Goal: Understand process/instructions

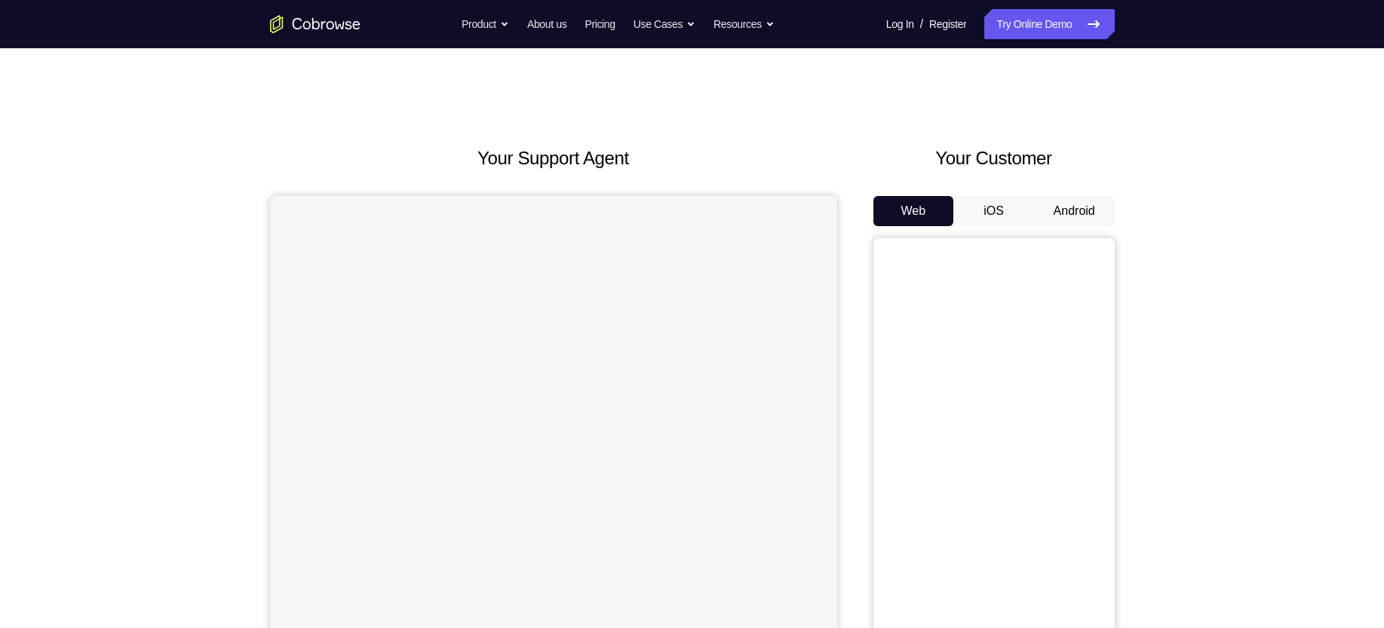
click at [1058, 209] on button "Android" at bounding box center [1074, 211] width 81 height 30
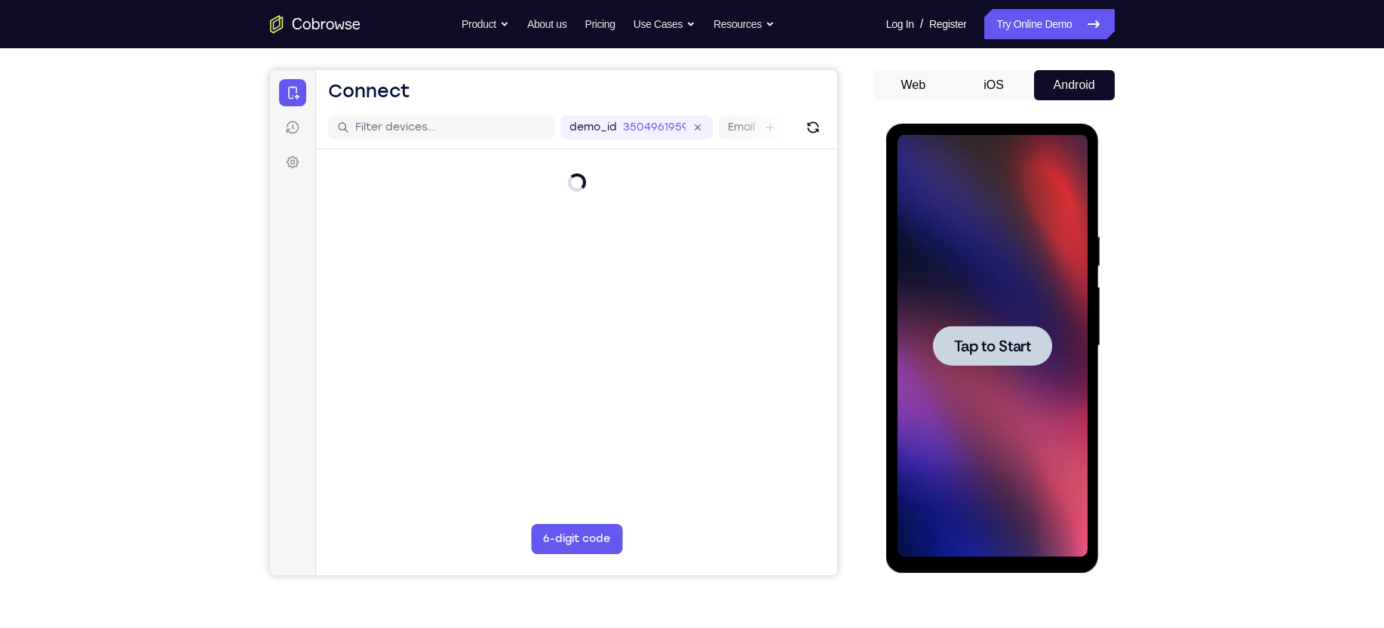
scroll to position [128, 0]
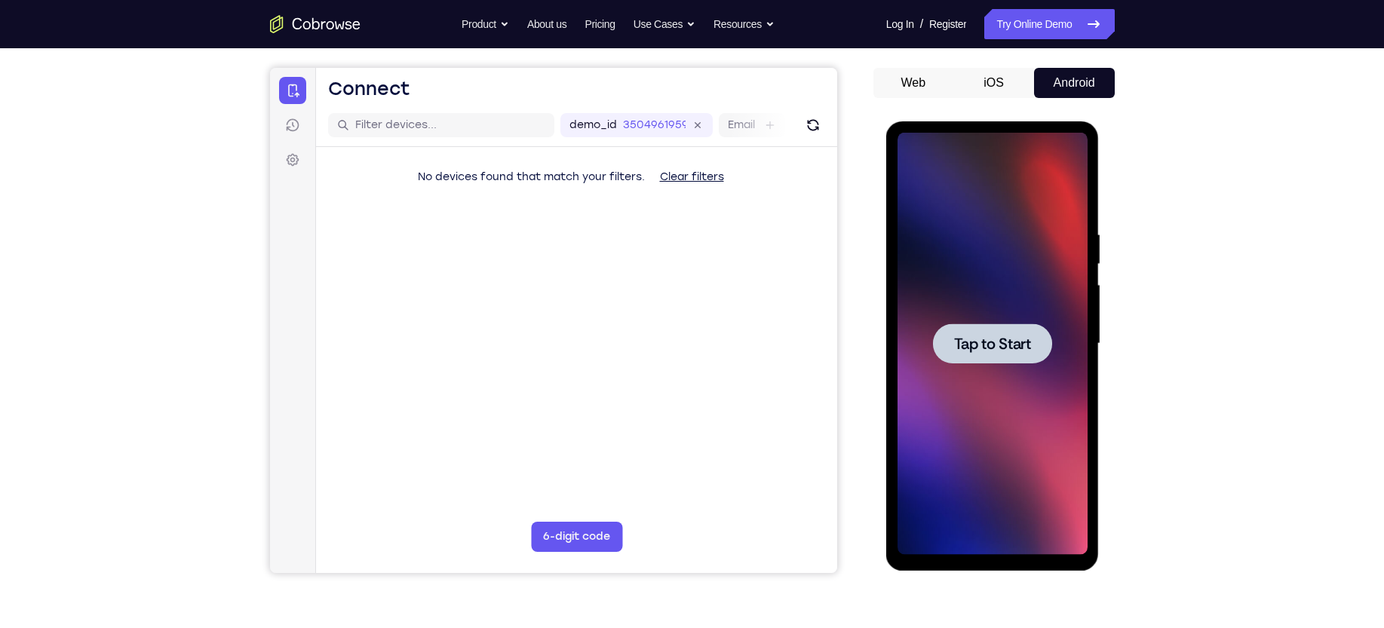
click at [1001, 330] on div at bounding box center [992, 343] width 119 height 40
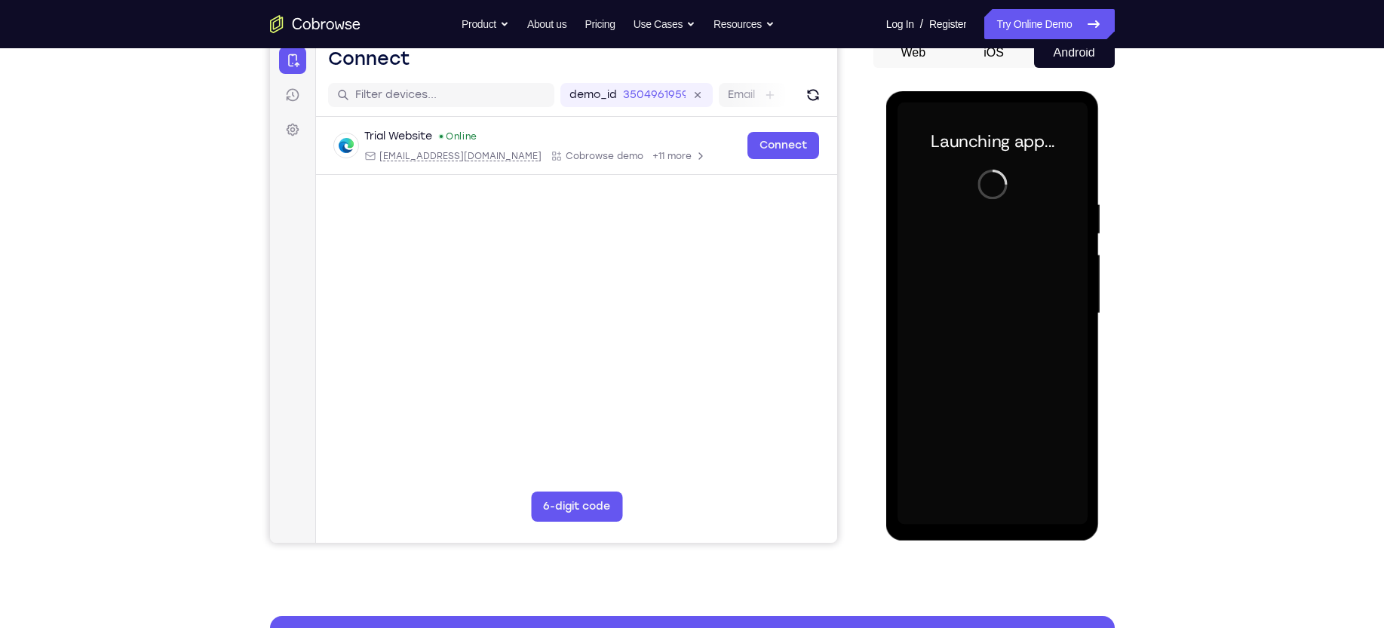
scroll to position [170, 0]
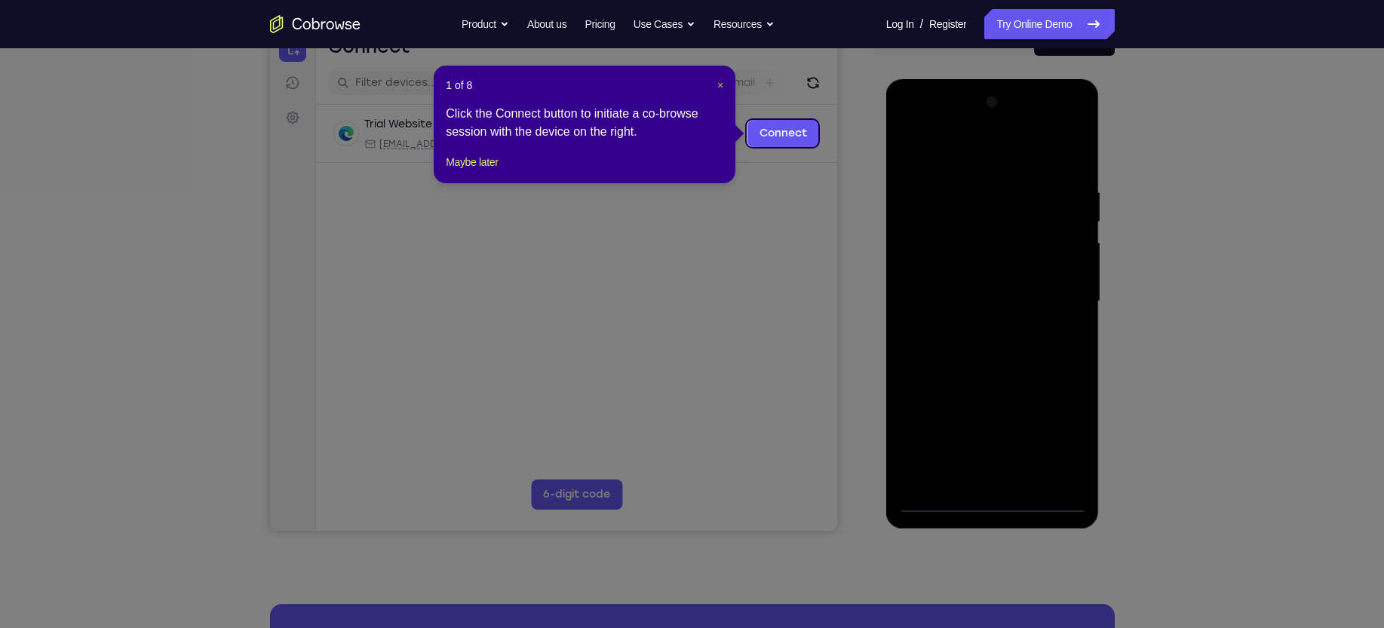
click at [719, 85] on span "×" at bounding box center [720, 85] width 6 height 12
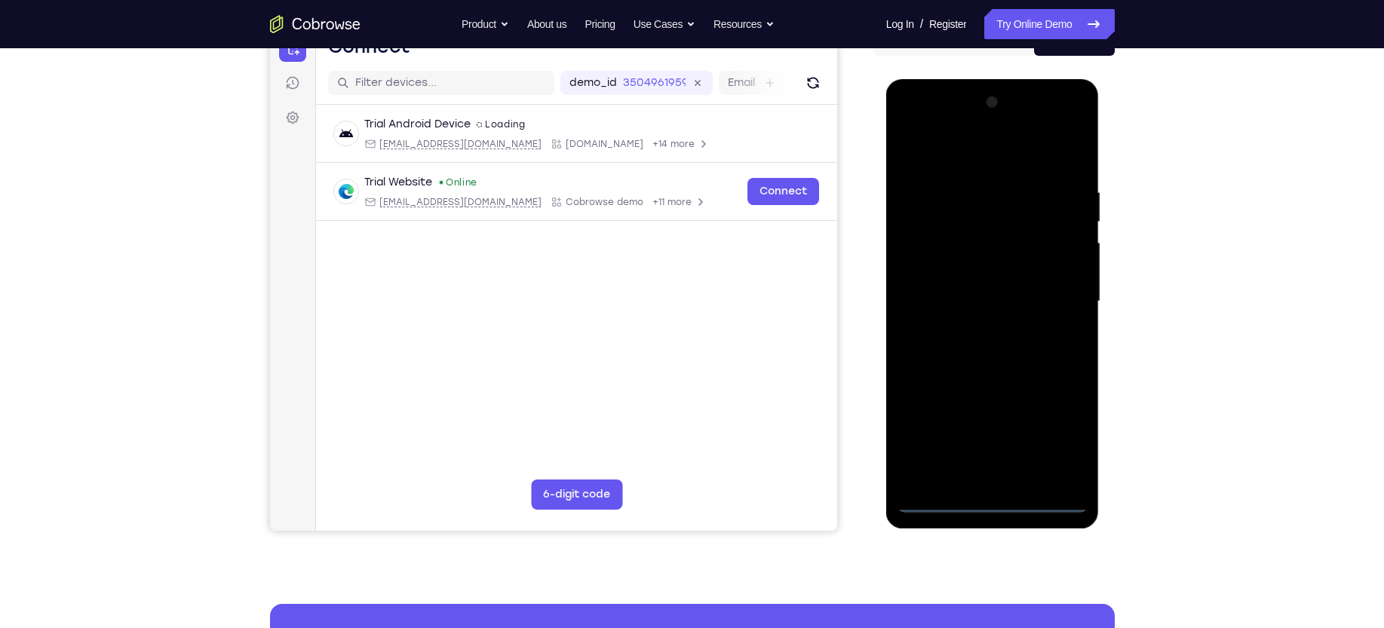
click at [986, 507] on div at bounding box center [992, 301] width 190 height 422
click at [1048, 432] on div at bounding box center [992, 301] width 190 height 422
click at [986, 158] on div at bounding box center [992, 301] width 190 height 422
click at [1047, 299] on div at bounding box center [992, 301] width 190 height 422
click at [973, 332] on div at bounding box center [992, 301] width 190 height 422
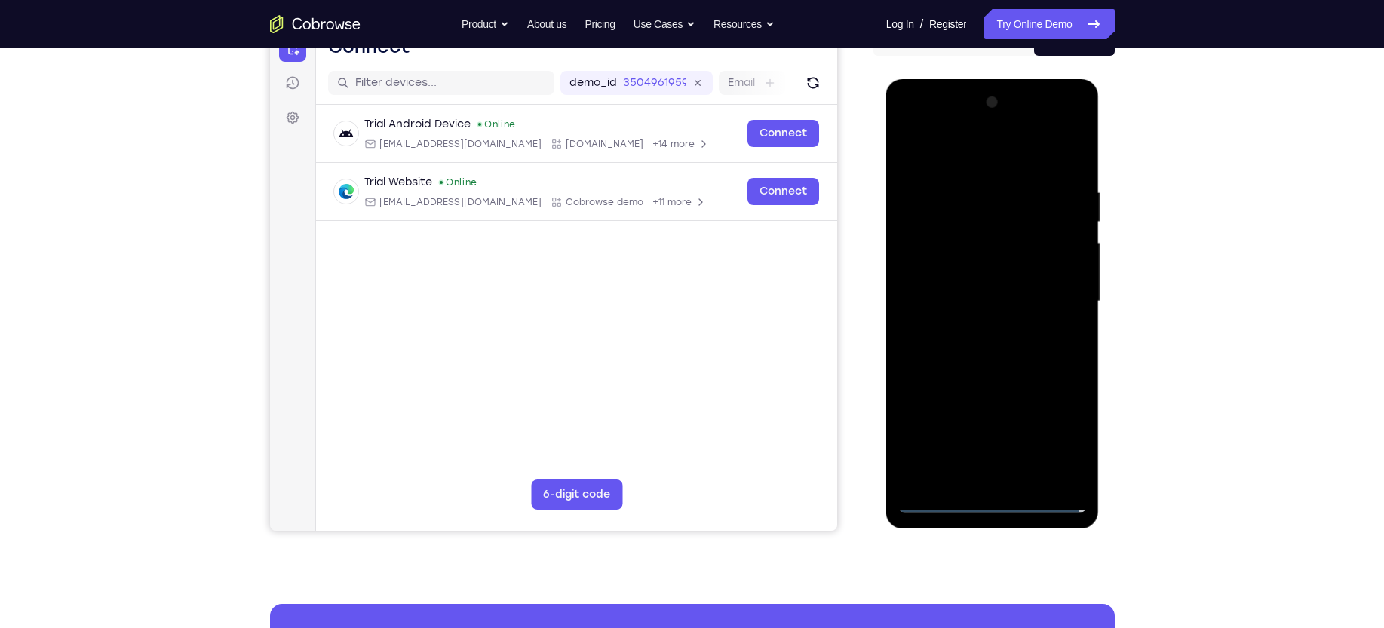
click at [964, 277] on div at bounding box center [992, 301] width 190 height 422
click at [963, 264] on div at bounding box center [992, 301] width 190 height 422
click at [1018, 298] on div at bounding box center [992, 301] width 190 height 422
